Goal: Complete application form: Complete application form

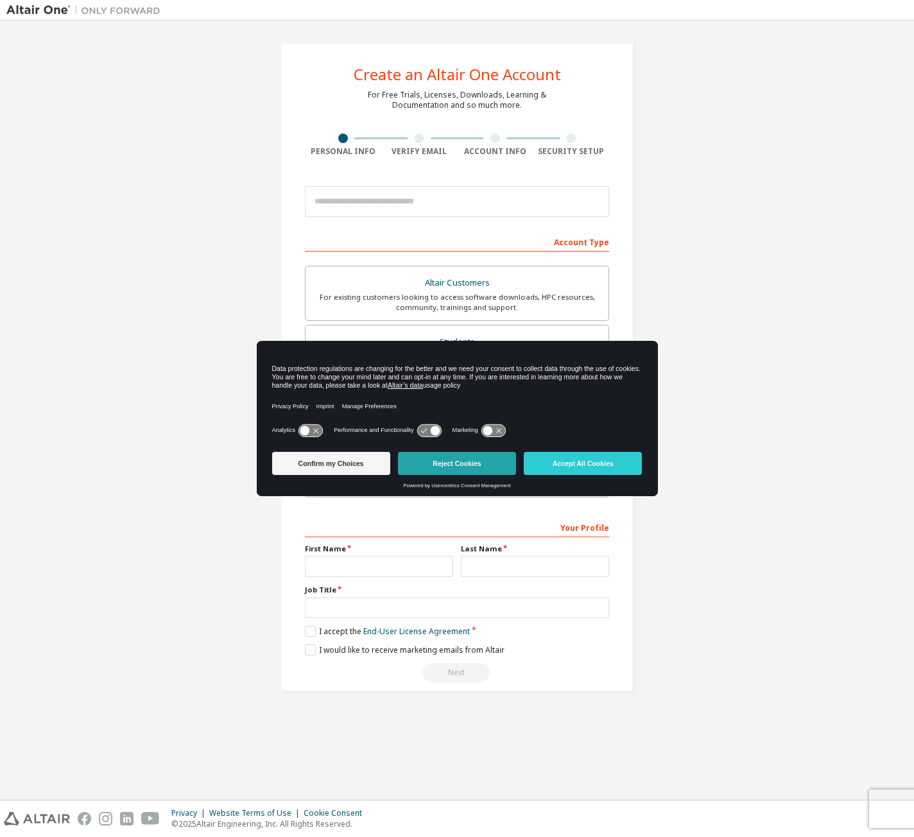
click at [467, 461] on button "Reject Cookies" at bounding box center [457, 463] width 118 height 23
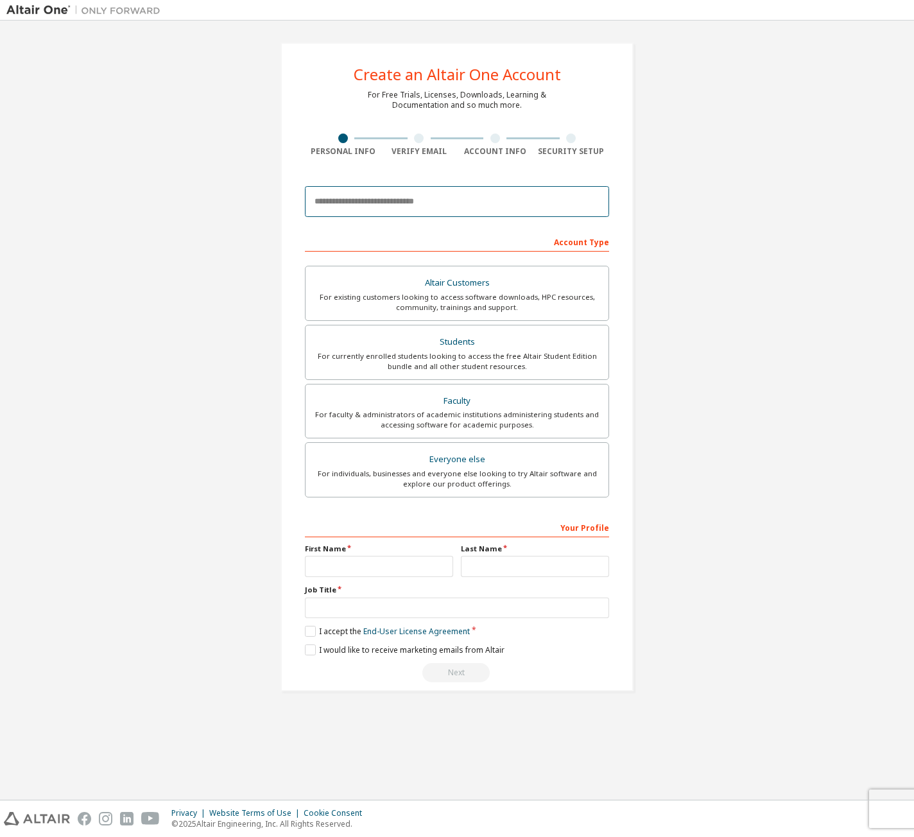
click at [439, 206] on input "email" at bounding box center [457, 201] width 304 height 31
type input "**********"
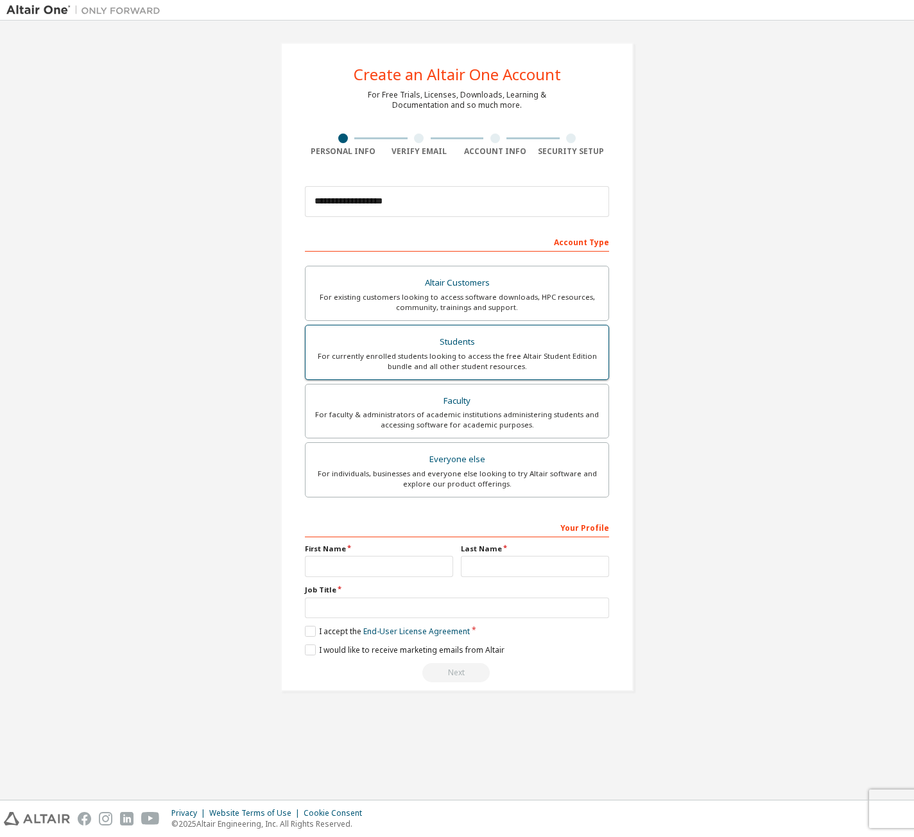
click at [540, 353] on div "For currently enrolled students looking to access the free Altair Student Editi…" at bounding box center [456, 361] width 287 height 21
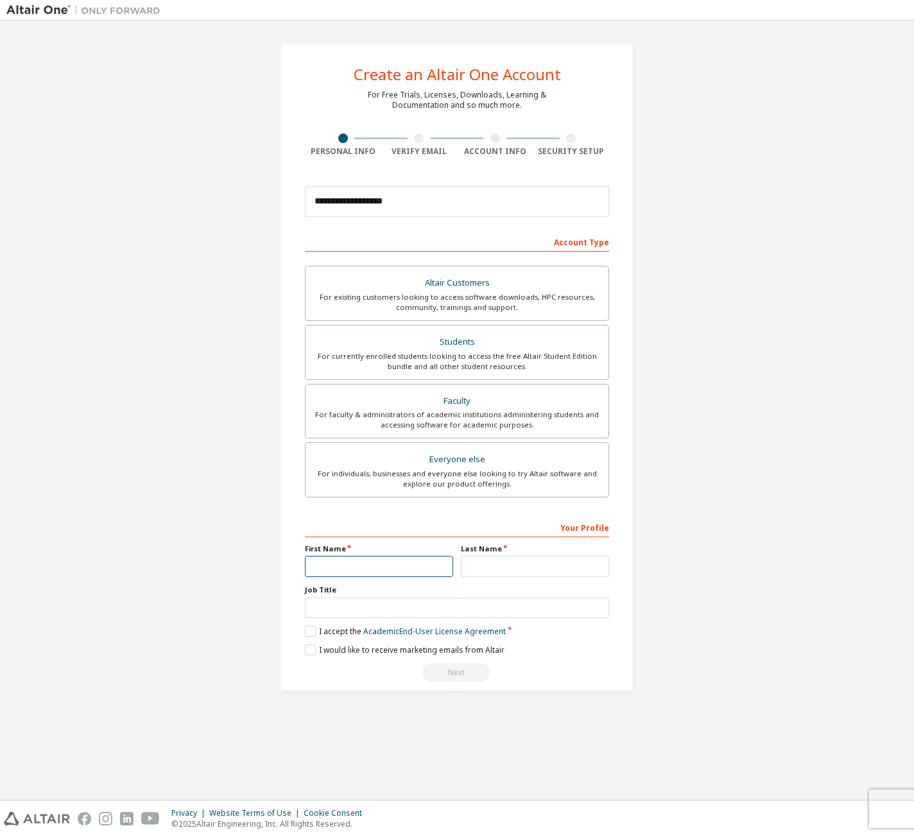
click at [405, 561] on input "text" at bounding box center [379, 566] width 148 height 21
type input "*******"
click at [497, 568] on input "text" at bounding box center [535, 566] width 148 height 21
type input "**********"
click at [344, 606] on input "text" at bounding box center [457, 607] width 304 height 21
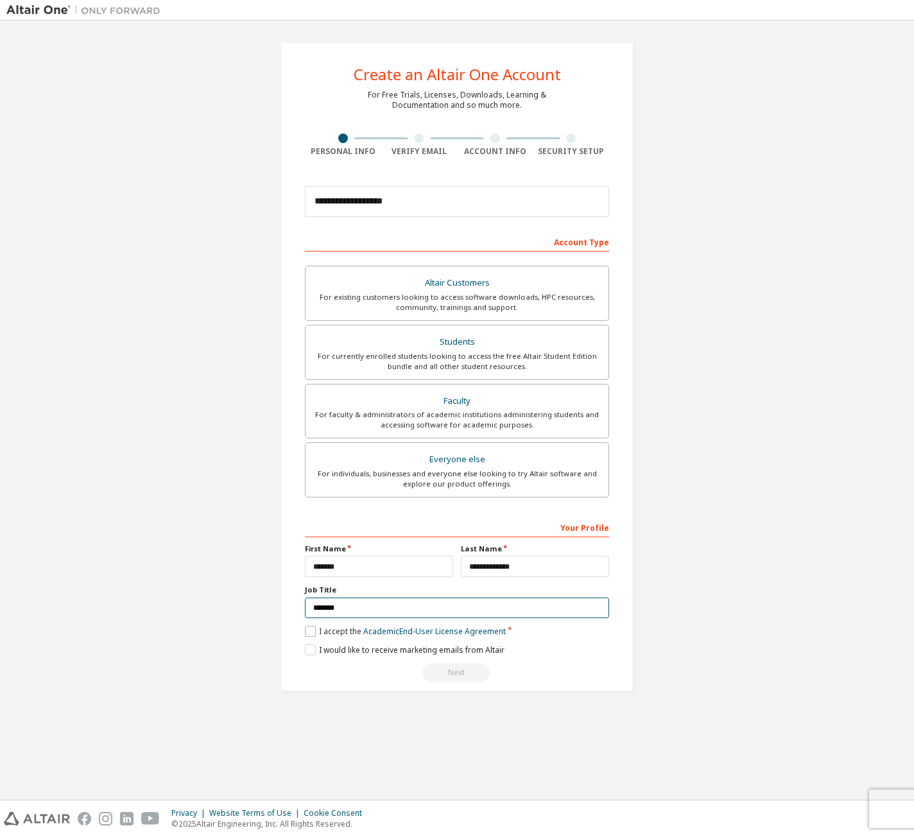
type input "*******"
click at [307, 626] on label "I accept the Academic End-User License Agreement" at bounding box center [405, 631] width 201 height 11
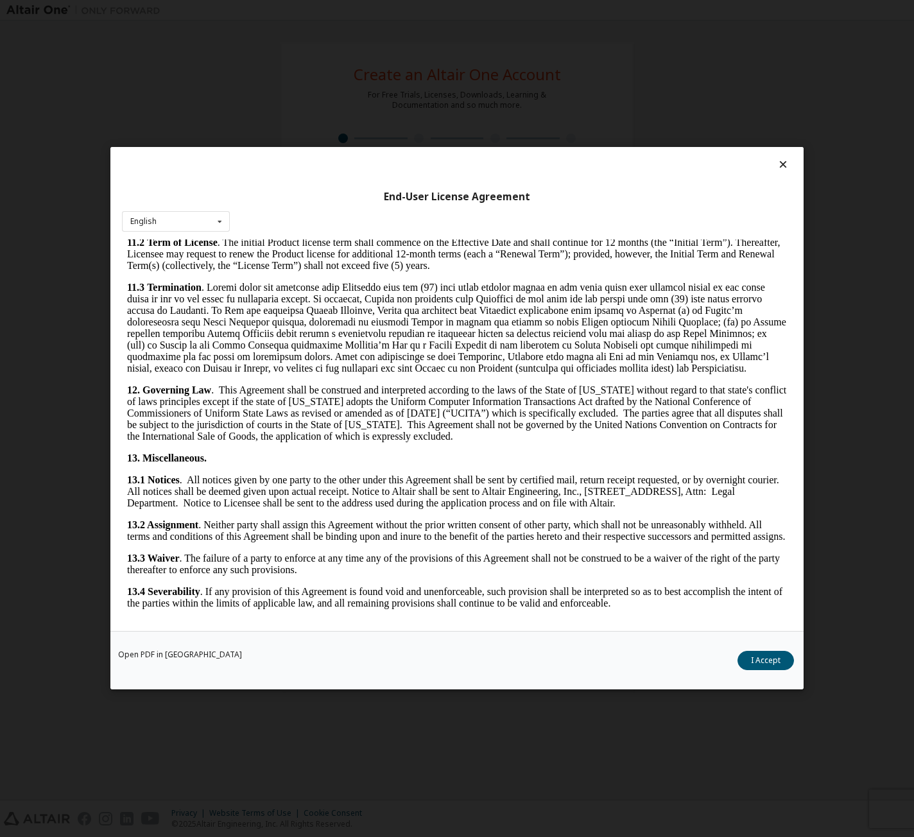
scroll to position [1925, 0]
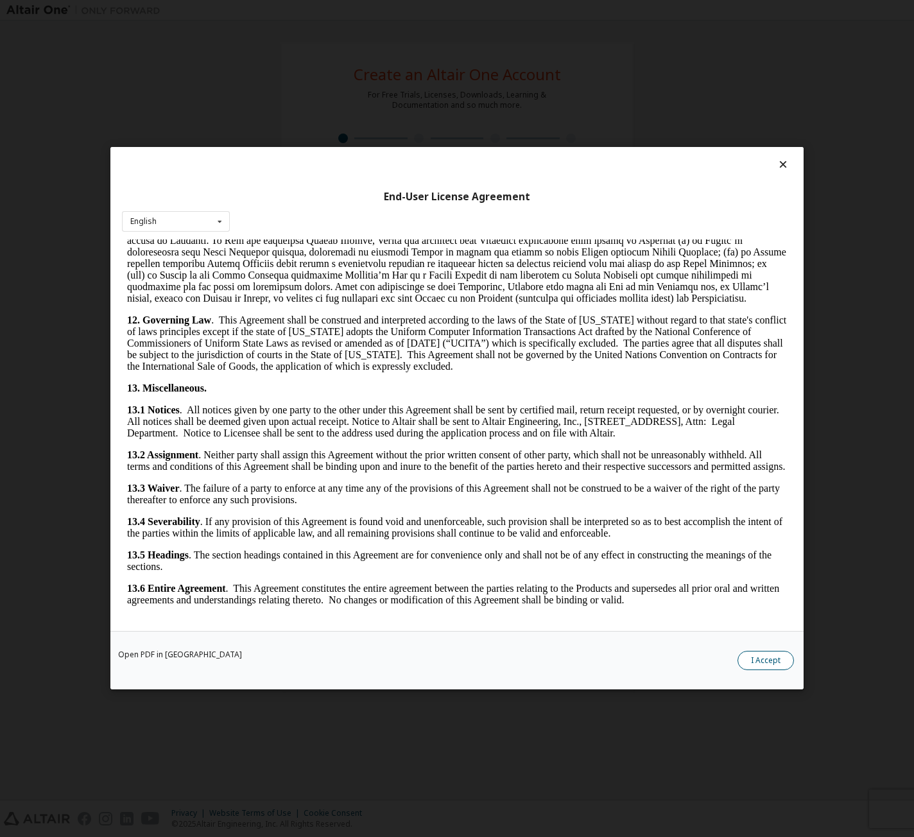
click at [760, 659] on button "I Accept" at bounding box center [765, 660] width 56 height 19
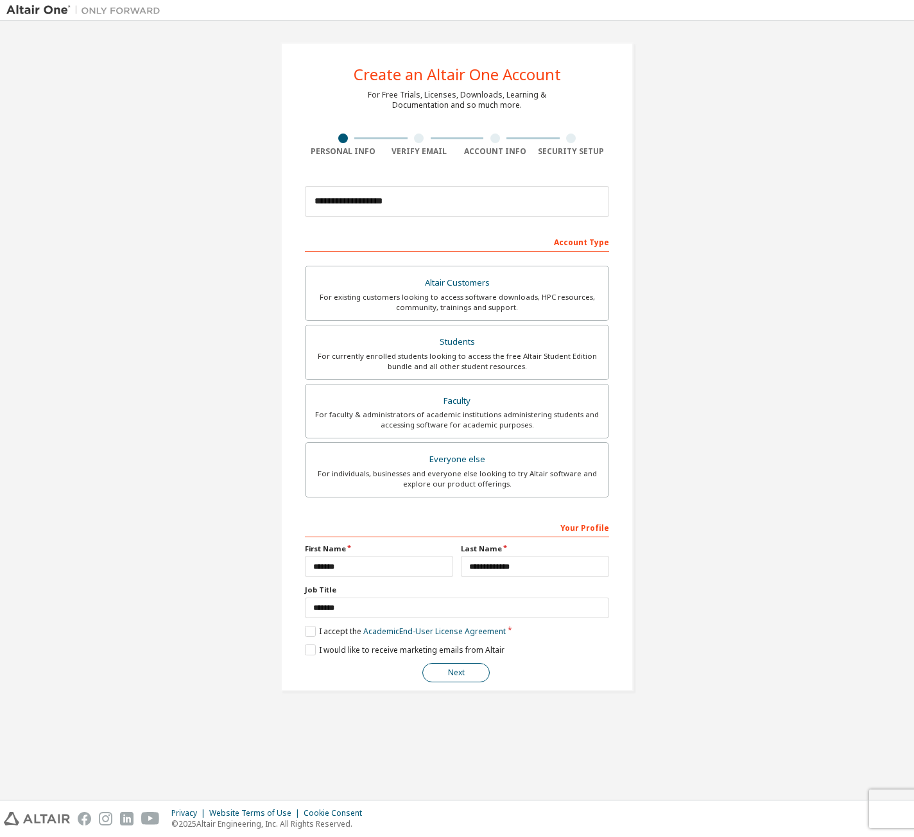
click at [461, 672] on button "Next" at bounding box center [455, 672] width 67 height 19
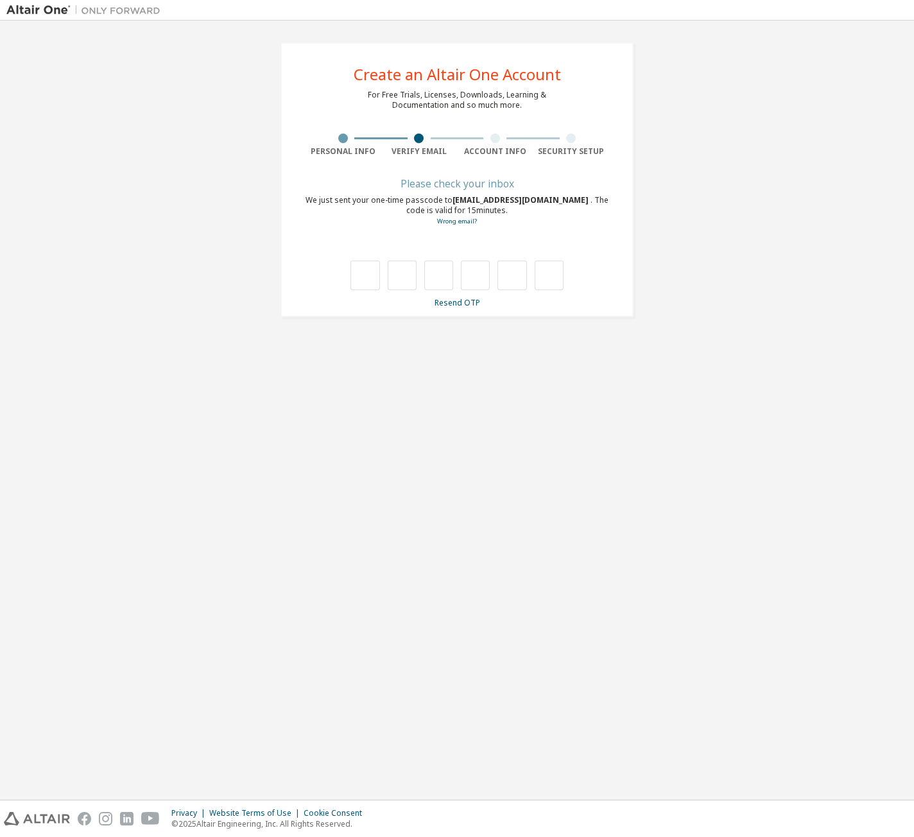
click at [478, 183] on div "Please check your inbox" at bounding box center [457, 184] width 304 height 8
click at [462, 300] on link "Resend OTP" at bounding box center [457, 302] width 46 height 11
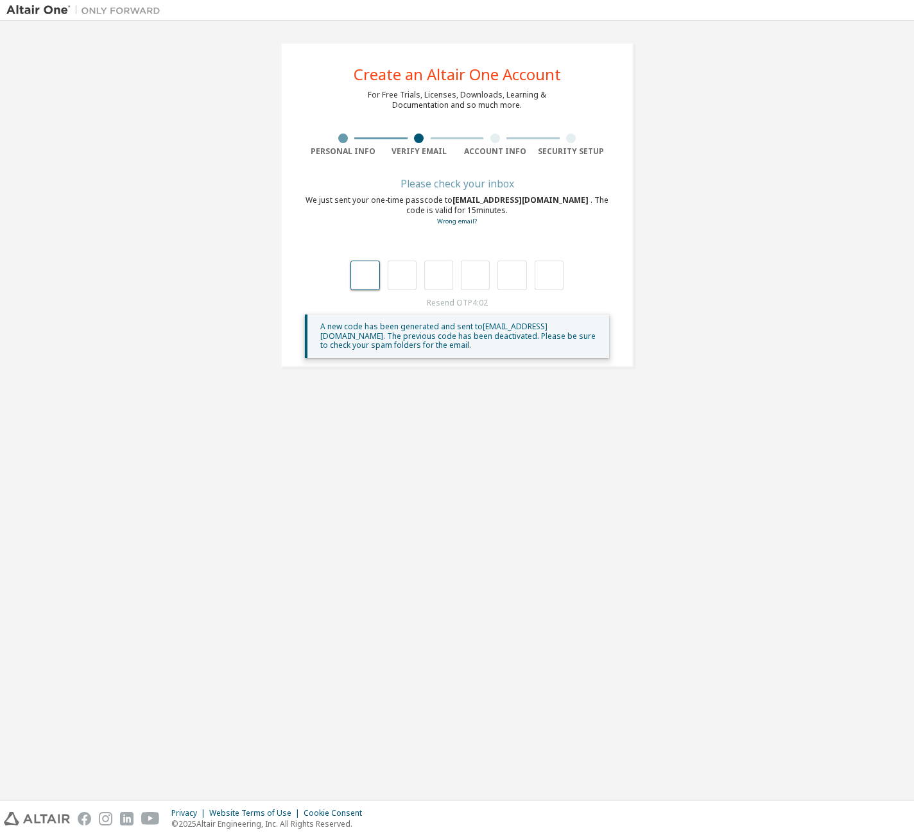
click at [370, 272] on input "text" at bounding box center [364, 275] width 29 height 30
type input "*"
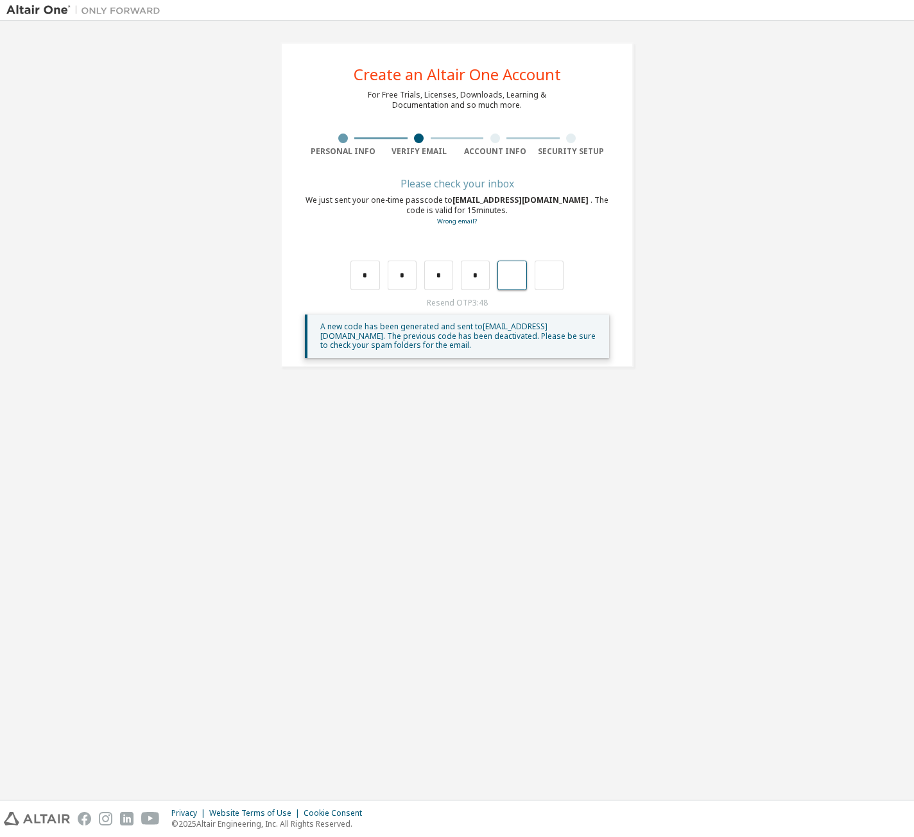
type input "*"
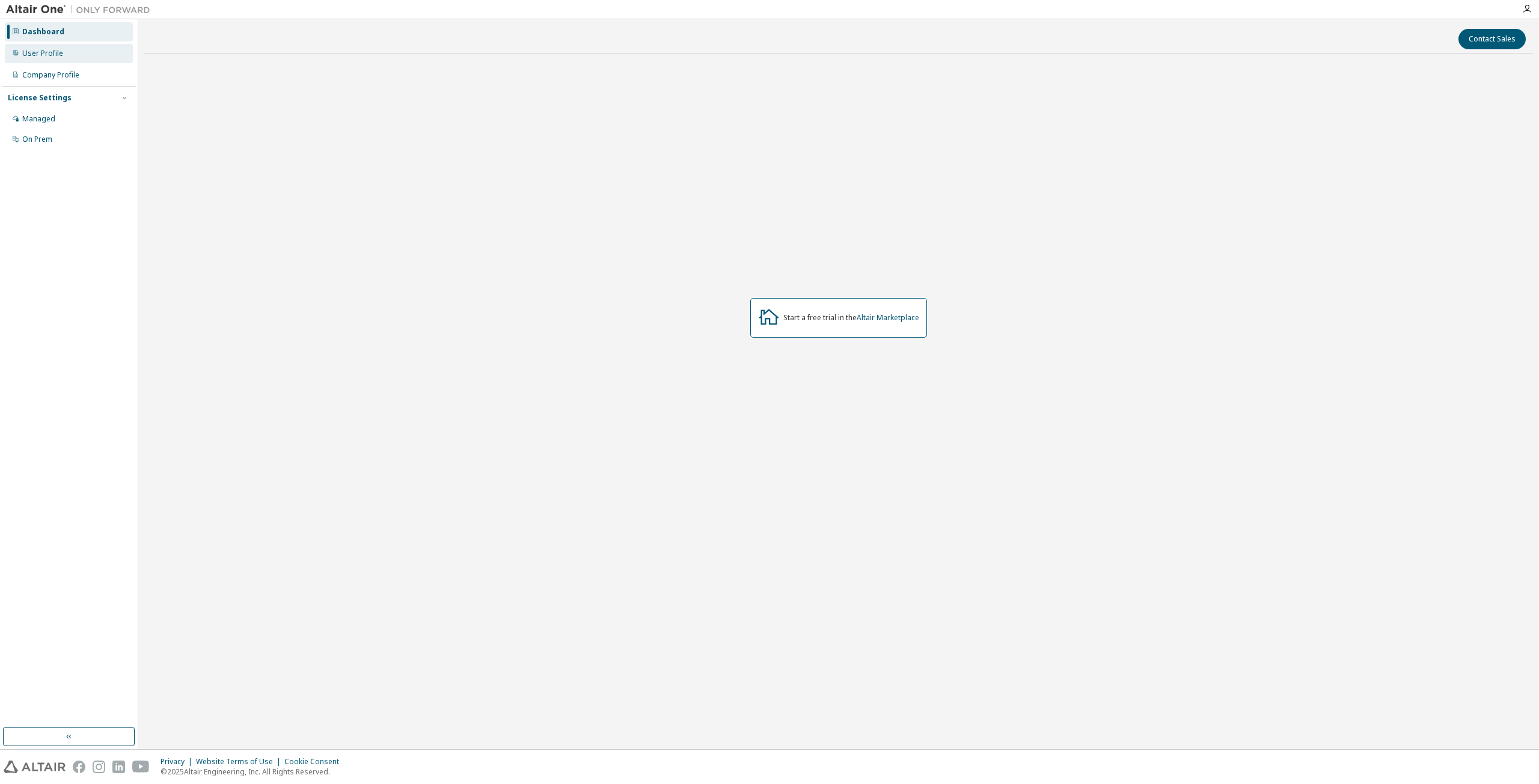
click at [52, 52] on div "User Profile" at bounding box center [43, 53] width 41 height 9
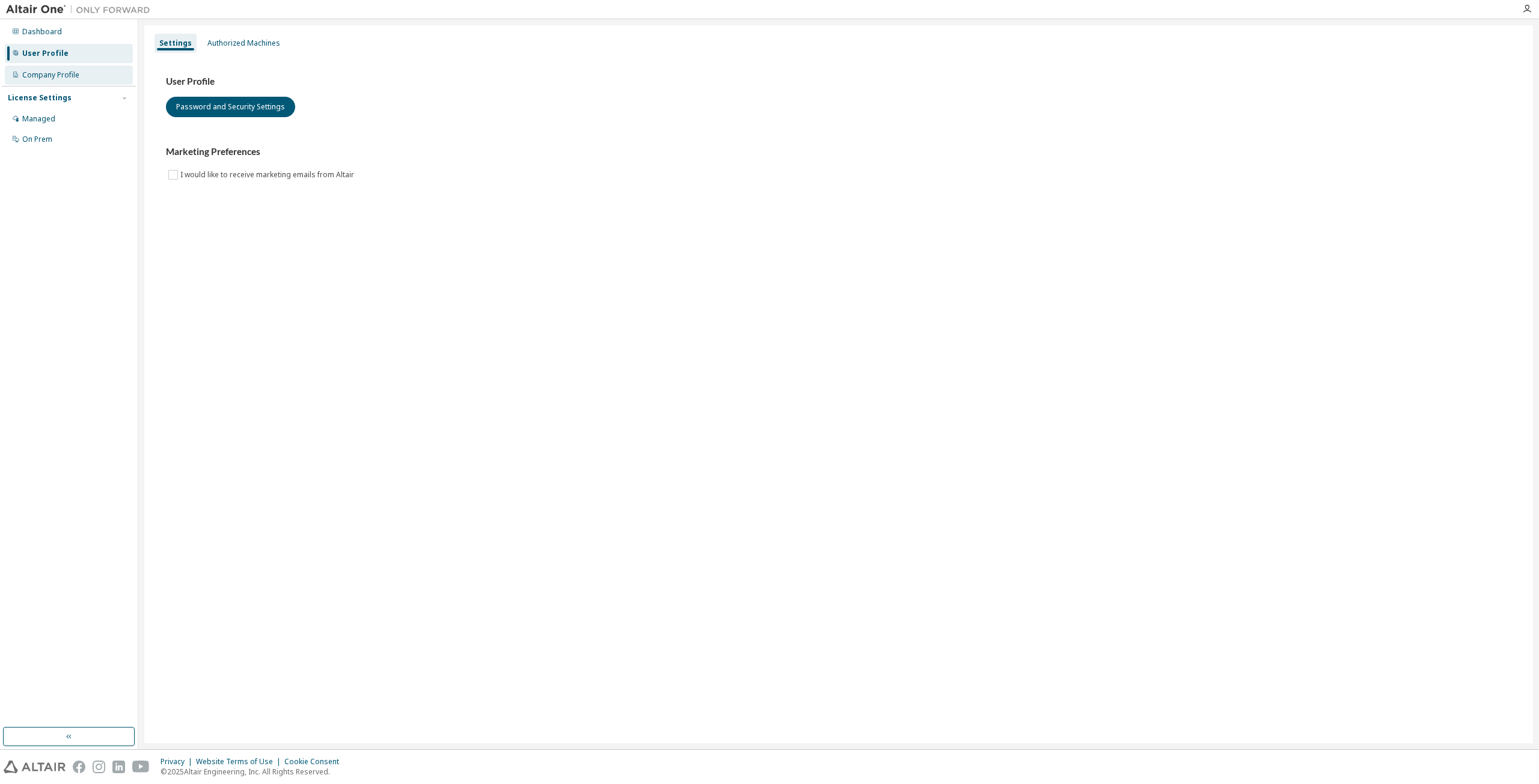
click at [51, 75] on div "Company Profile" at bounding box center [51, 75] width 57 height 9
